Goal: Task Accomplishment & Management: Complete application form

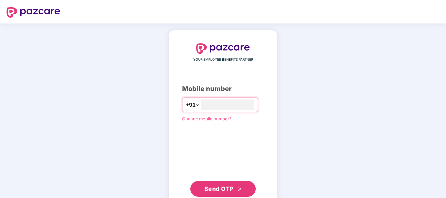
type input "**********"
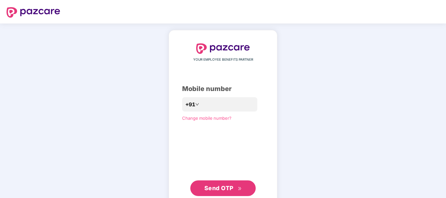
click at [221, 190] on span "Send OTP" at bounding box center [218, 188] width 29 height 7
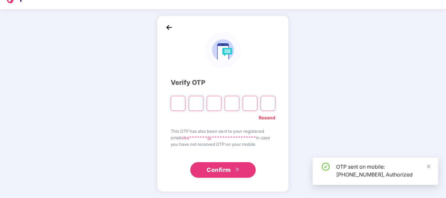
scroll to position [15, 0]
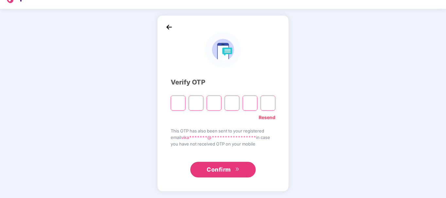
type input "*"
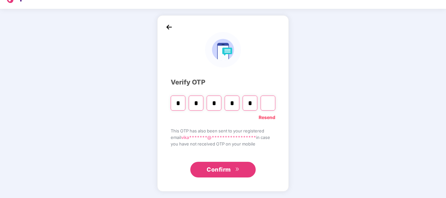
type input "*"
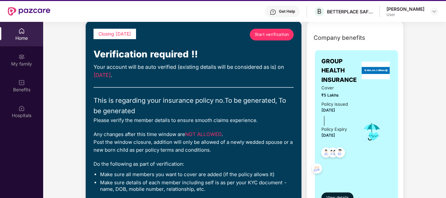
scroll to position [0, 0]
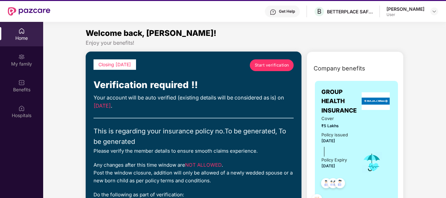
click at [263, 68] on span "Start verification" at bounding box center [271, 65] width 34 height 6
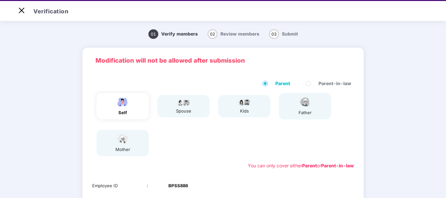
click at [139, 108] on div "self" at bounding box center [122, 106] width 52 height 26
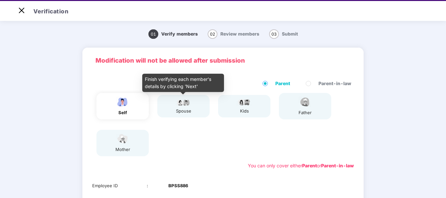
click at [182, 105] on img at bounding box center [183, 102] width 16 height 8
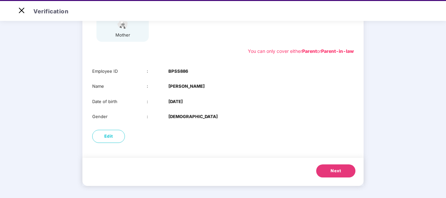
scroll to position [114, 0]
click at [326, 172] on button "Next" at bounding box center [335, 171] width 39 height 13
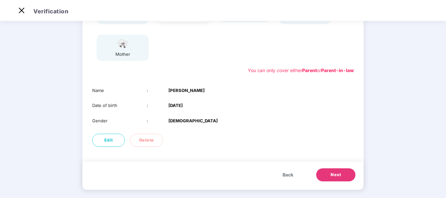
scroll to position [99, 0]
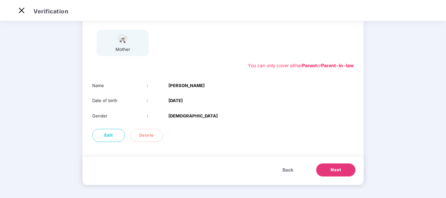
click at [335, 170] on span "Next" at bounding box center [335, 170] width 10 height 7
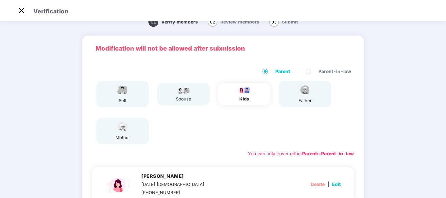
scroll to position [103, 0]
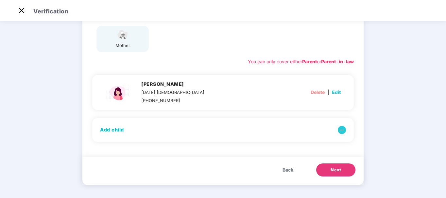
click at [333, 169] on span "Next" at bounding box center [335, 170] width 10 height 7
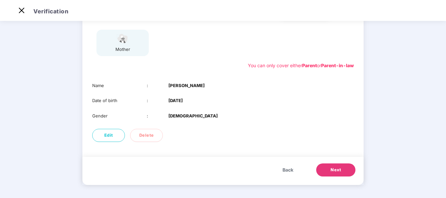
scroll to position [99, 0]
click at [337, 172] on span "Next" at bounding box center [335, 170] width 10 height 7
click at [344, 170] on button "Next" at bounding box center [335, 170] width 39 height 13
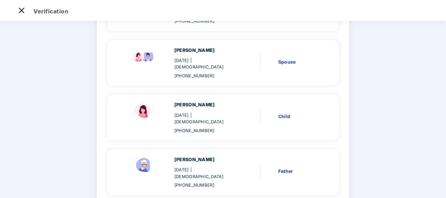
scroll to position [174, 0]
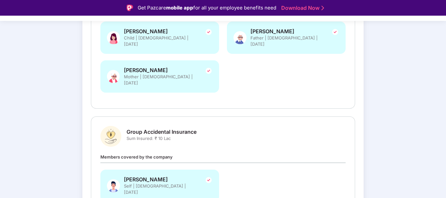
scroll to position [216, 0]
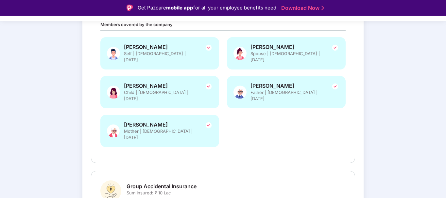
scroll to position [117, 0]
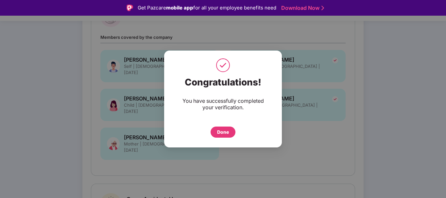
click at [217, 134] on div "Done" at bounding box center [223, 132] width 12 height 7
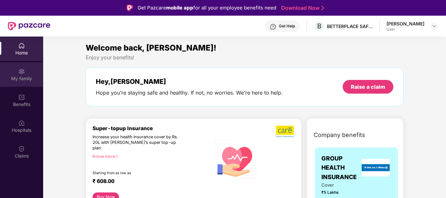
click at [38, 73] on div "My family" at bounding box center [21, 74] width 43 height 24
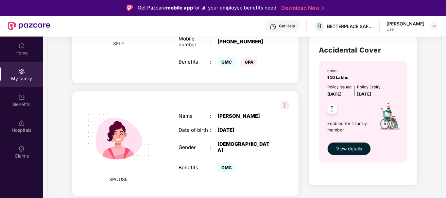
scroll to position [207, 0]
click at [348, 149] on span "View details" at bounding box center [349, 148] width 26 height 7
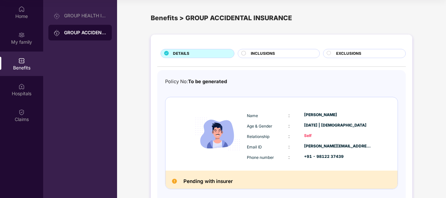
click at [245, 56] on div at bounding box center [244, 54] width 6 height 7
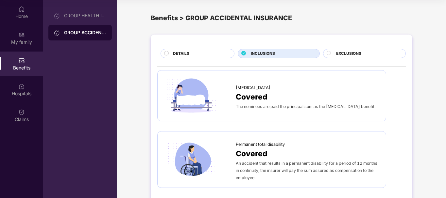
click at [190, 56] on div "DETAILS" at bounding box center [200, 54] width 61 height 7
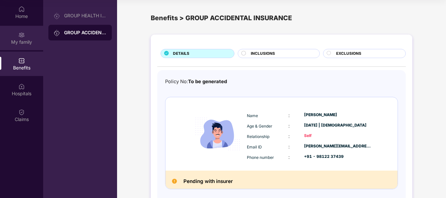
click at [25, 35] on div "My family" at bounding box center [21, 38] width 43 height 24
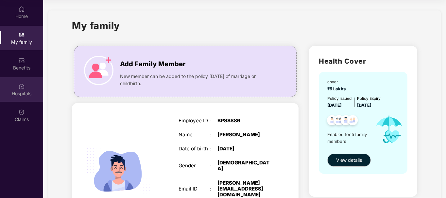
click at [27, 83] on div "Hospitals" at bounding box center [21, 89] width 43 height 24
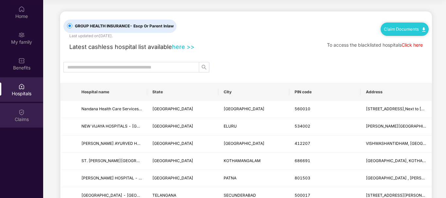
click at [29, 110] on div "Claims" at bounding box center [21, 115] width 43 height 24
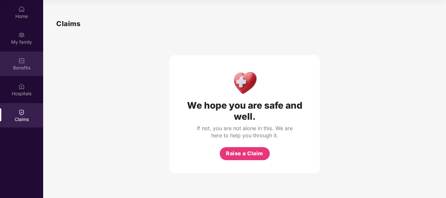
click at [15, 63] on div "Benefits" at bounding box center [21, 64] width 43 height 24
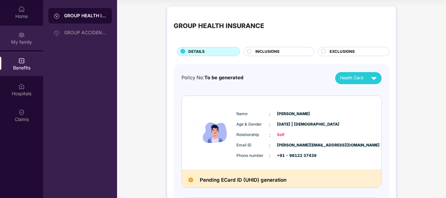
click at [19, 36] on img at bounding box center [21, 35] width 7 height 7
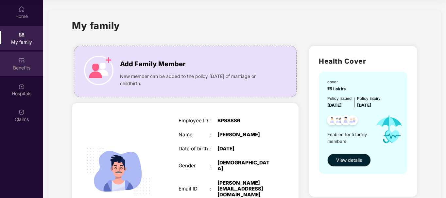
click at [19, 63] on img at bounding box center [21, 60] width 7 height 7
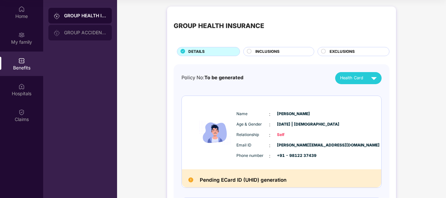
click at [98, 34] on div "GROUP ACCIDENTAL INSURANCE" at bounding box center [85, 32] width 42 height 5
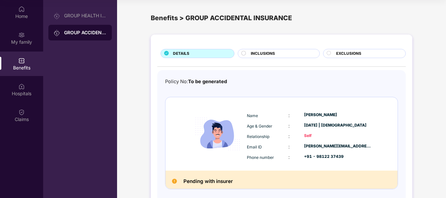
click at [247, 55] on div at bounding box center [244, 54] width 6 height 7
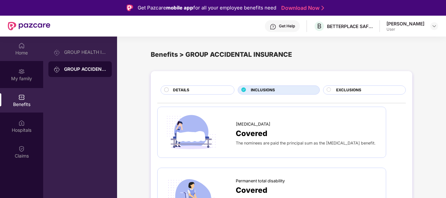
click at [15, 46] on div "Home" at bounding box center [21, 49] width 43 height 24
